Goal: Navigation & Orientation: Find specific page/section

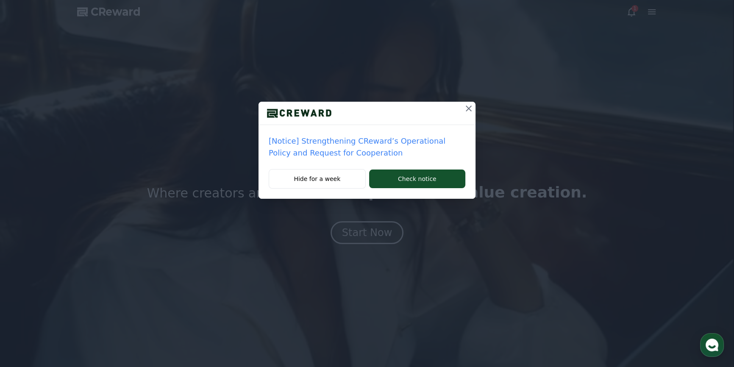
click at [471, 108] on icon at bounding box center [469, 108] width 10 height 10
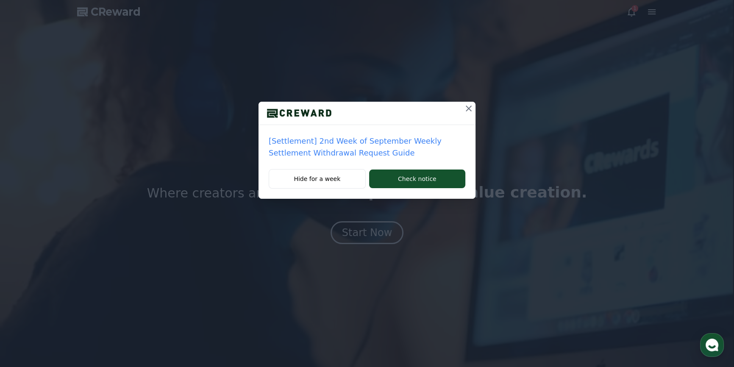
click at [461, 113] on div at bounding box center [367, 113] width 217 height 23
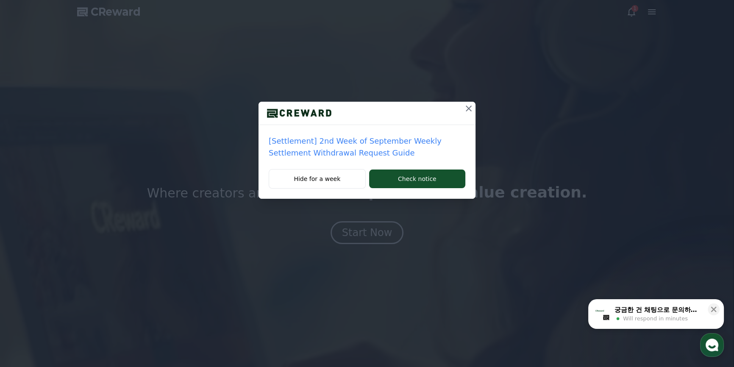
click at [466, 112] on icon at bounding box center [469, 108] width 10 height 10
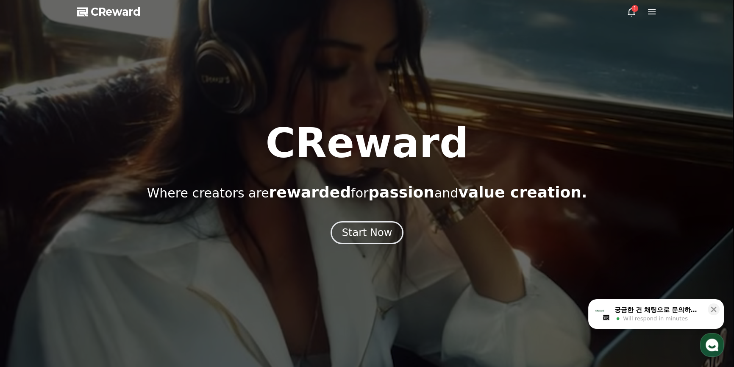
click at [631, 11] on icon at bounding box center [632, 12] width 10 height 10
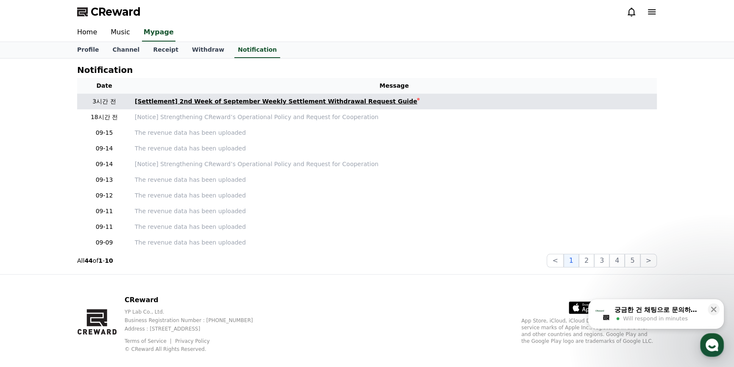
click at [265, 100] on div "[Settlement] 2nd Week of September Weekly Settlement Withdrawal Request Guide" at bounding box center [276, 101] width 282 height 9
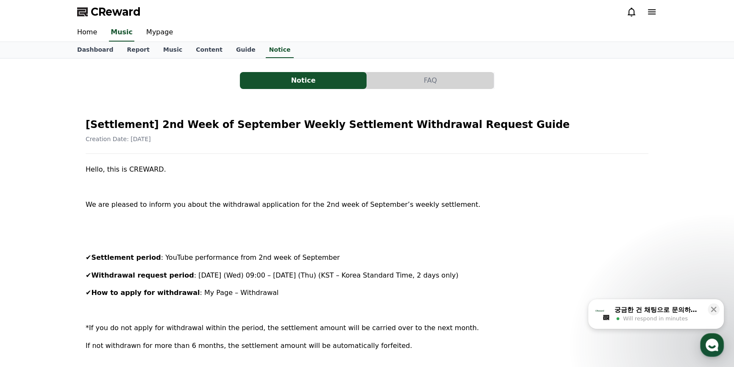
click at [437, 85] on button "FAQ" at bounding box center [430, 80] width 127 height 17
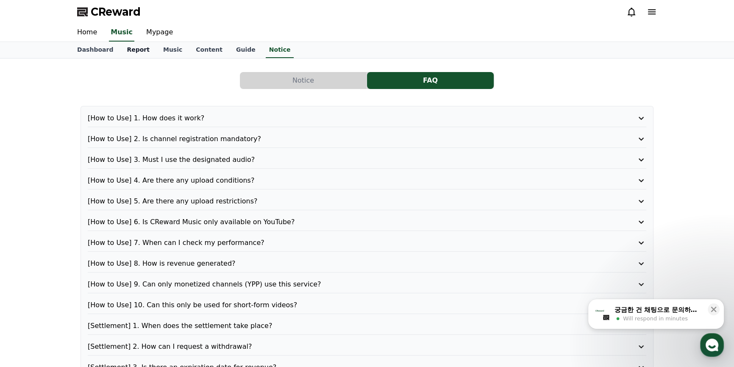
click at [127, 49] on link "Report" at bounding box center [138, 50] width 36 height 16
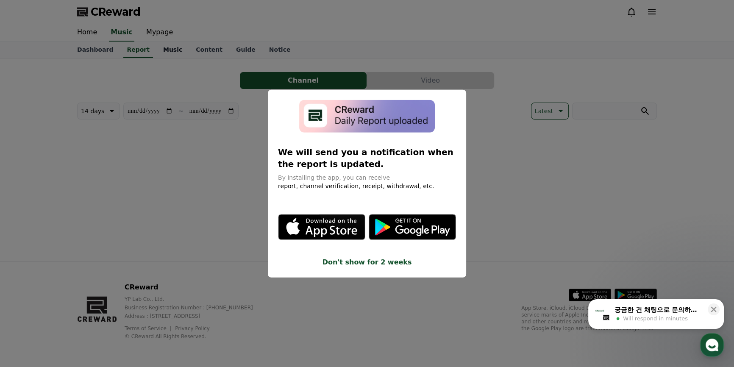
click at [159, 50] on button "close modal" at bounding box center [367, 183] width 734 height 367
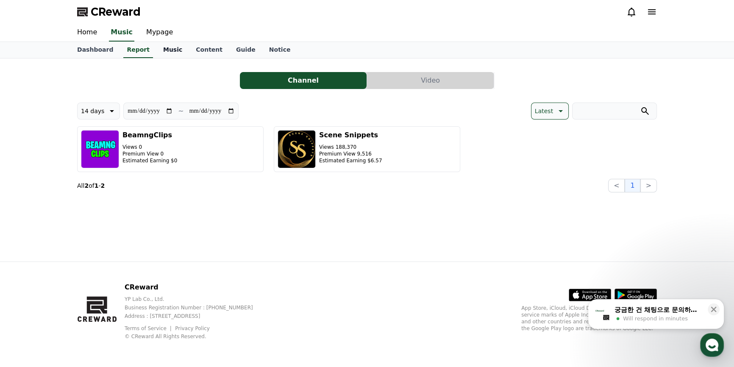
click at [156, 50] on link "Music" at bounding box center [172, 50] width 33 height 16
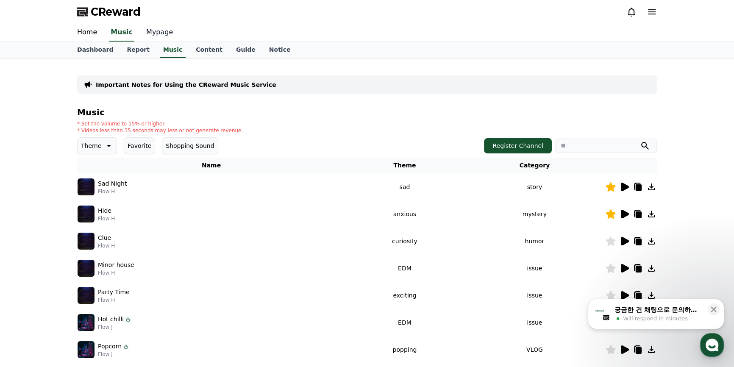
click at [153, 33] on link "Mypage" at bounding box center [160, 33] width 40 height 18
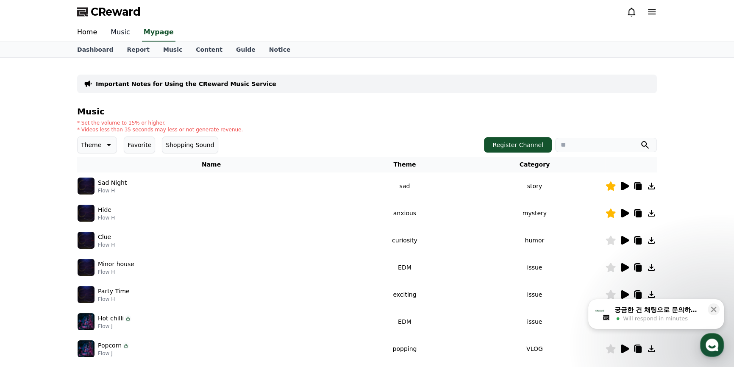
select select "**********"
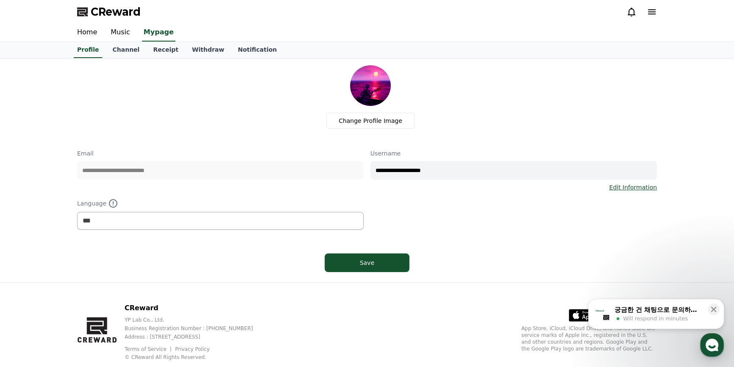
click at [69, 35] on div "Home Music Mypage" at bounding box center [367, 33] width 734 height 18
click at [77, 35] on link "Home" at bounding box center [87, 33] width 34 height 18
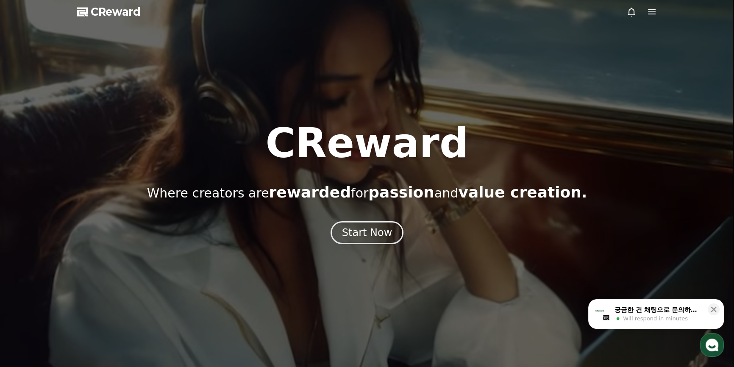
click at [630, 17] on div at bounding box center [367, 183] width 734 height 367
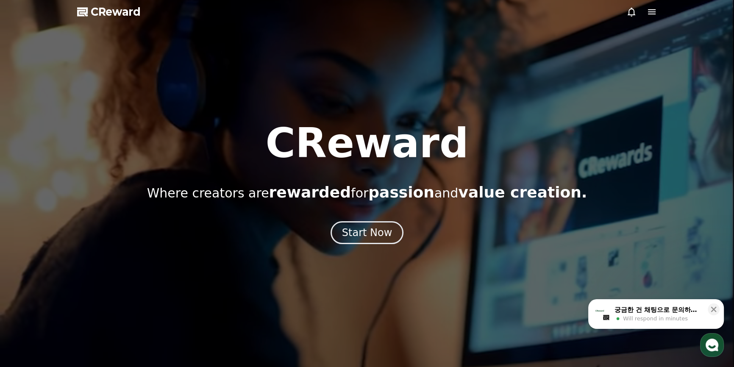
click at [632, 15] on icon at bounding box center [632, 12] width 10 height 10
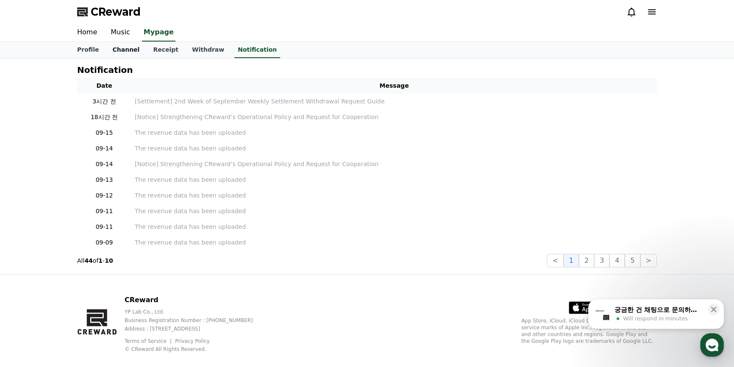
click at [119, 48] on link "Channel" at bounding box center [126, 50] width 41 height 16
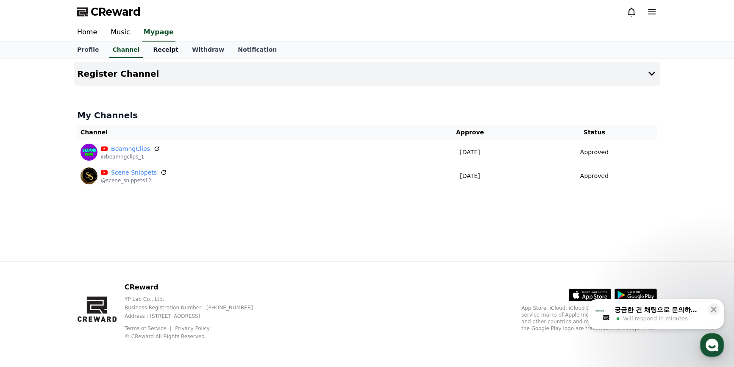
click at [161, 49] on link "Receipt" at bounding box center [165, 50] width 39 height 16
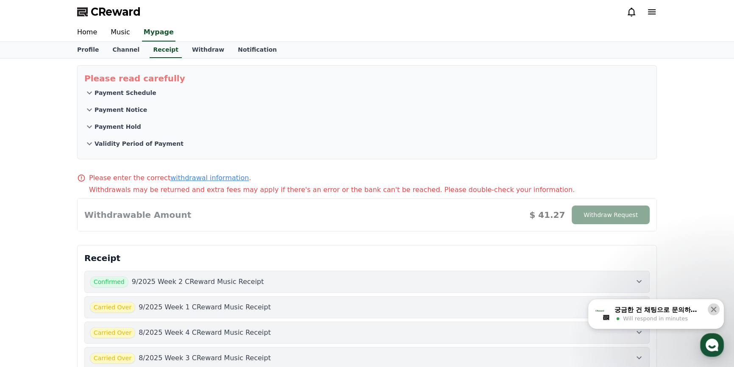
click at [712, 310] on icon at bounding box center [714, 309] width 8 height 8
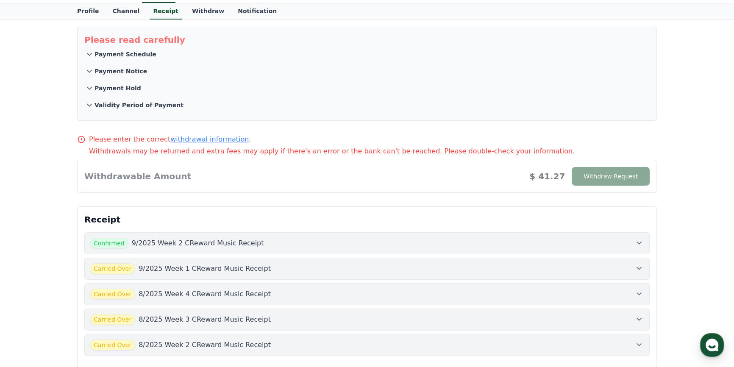
scroll to position [41, 0]
